Goal: Task Accomplishment & Management: Use online tool/utility

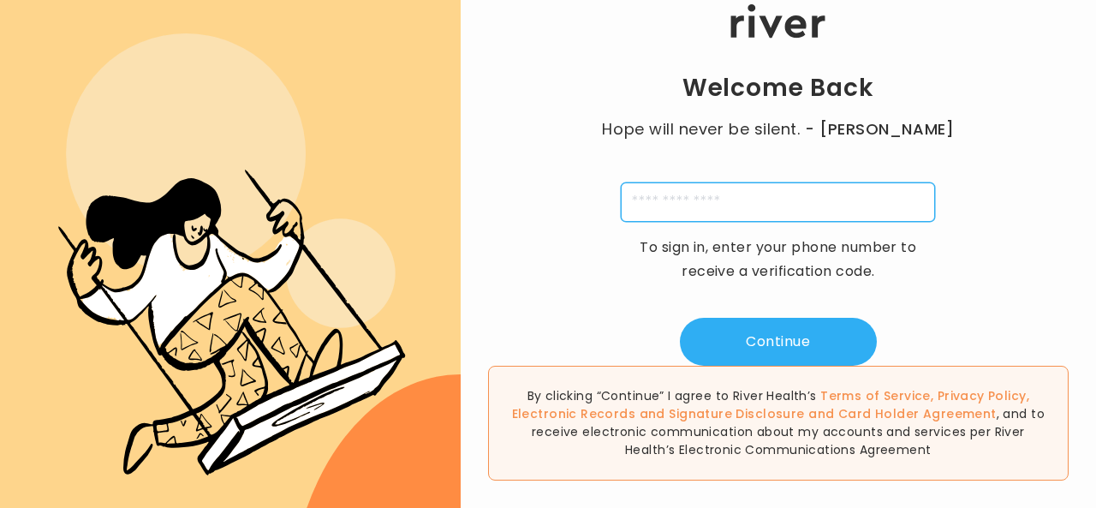
click at [660, 208] on input "tel" at bounding box center [778, 201] width 314 height 39
type input "**********"
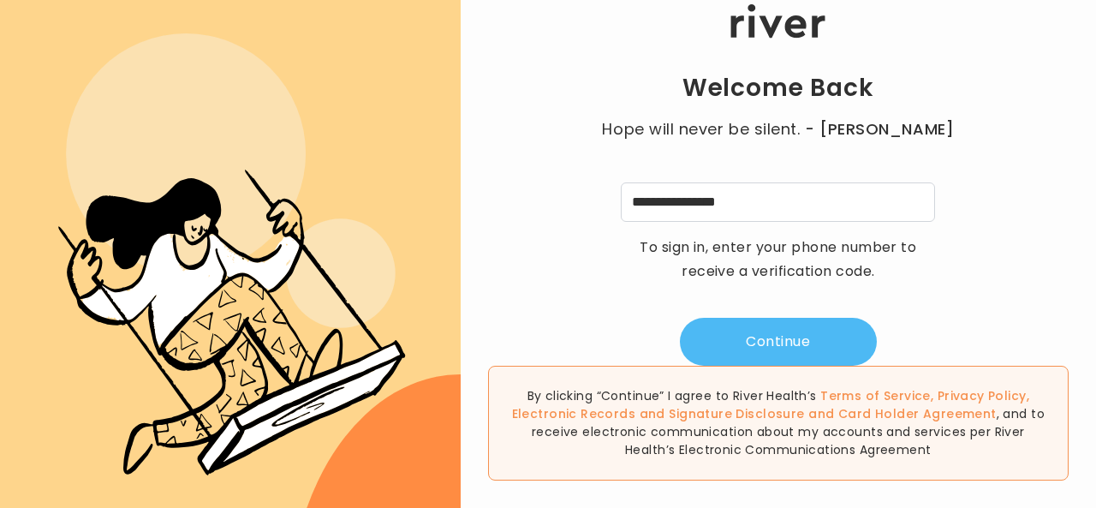
click at [797, 350] on button "Continue" at bounding box center [778, 342] width 197 height 48
type input "*"
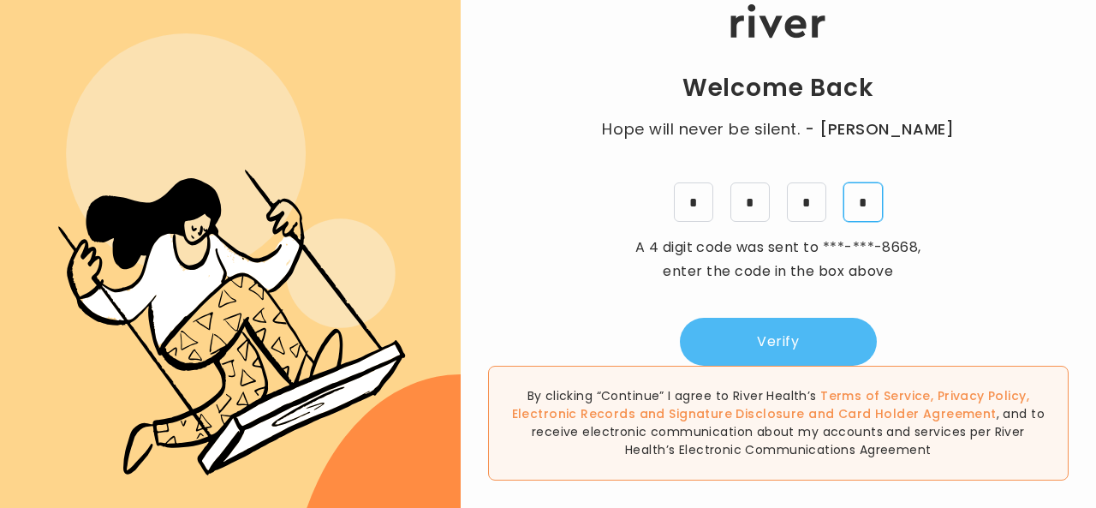
type input "*"
click at [784, 343] on button "Verify" at bounding box center [778, 342] width 197 height 48
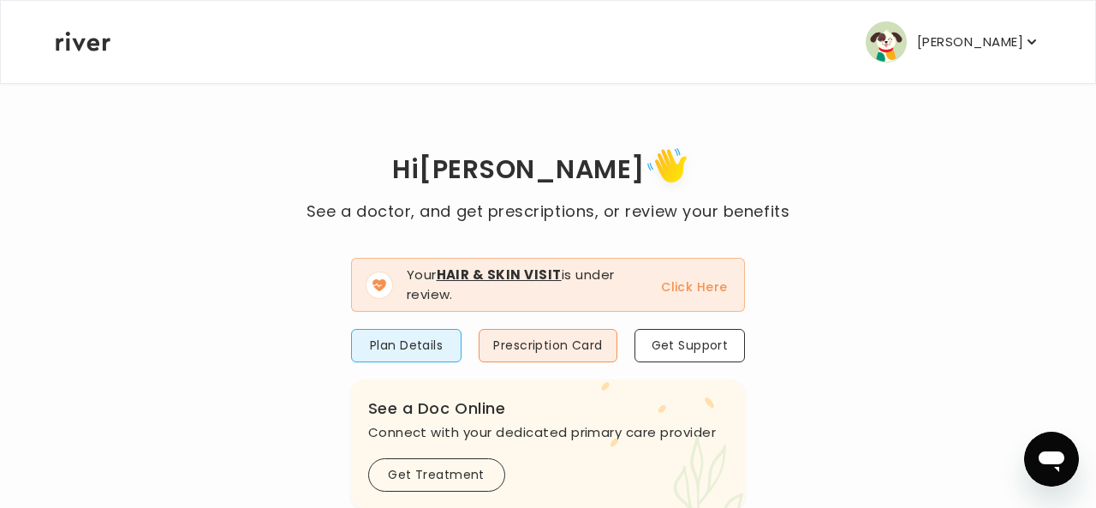
click at [694, 284] on button "Click Here" at bounding box center [694, 287] width 66 height 21
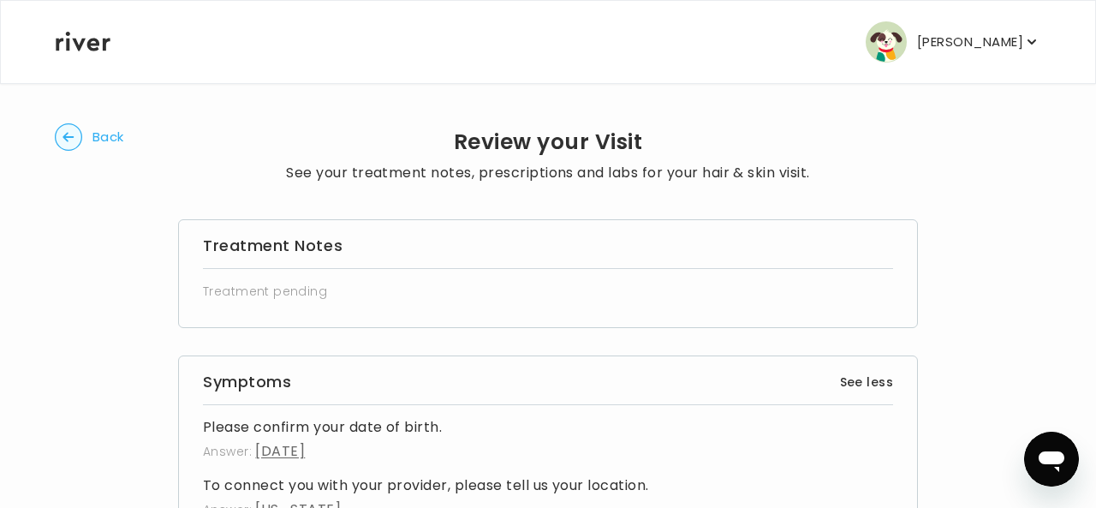
click at [69, 134] on circle "button" at bounding box center [69, 137] width 27 height 27
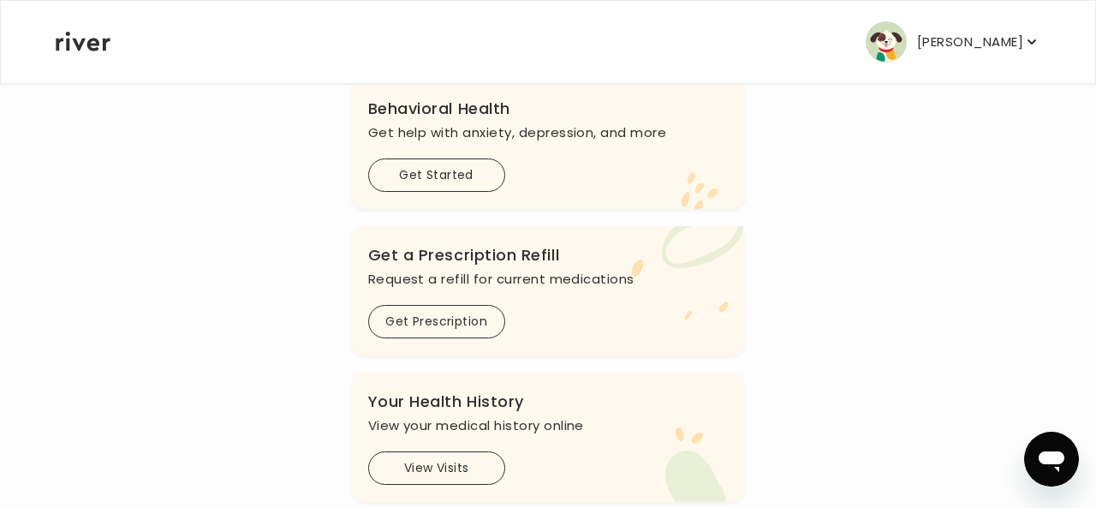
scroll to position [594, 0]
click at [445, 176] on button "Get Started" at bounding box center [436, 173] width 137 height 33
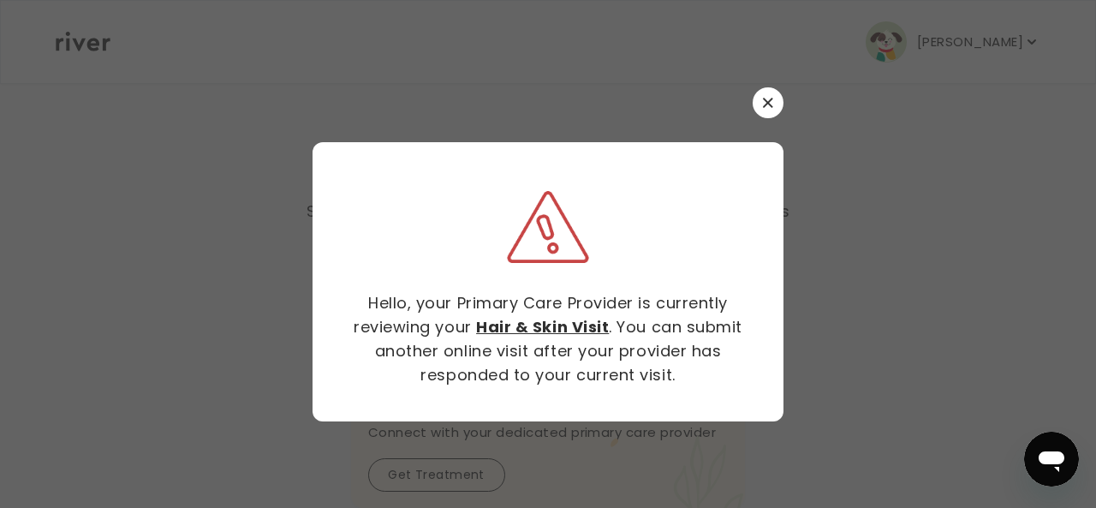
click at [771, 104] on icon "button" at bounding box center [768, 103] width 10 height 10
